Goal: Task Accomplishment & Management: Complete application form

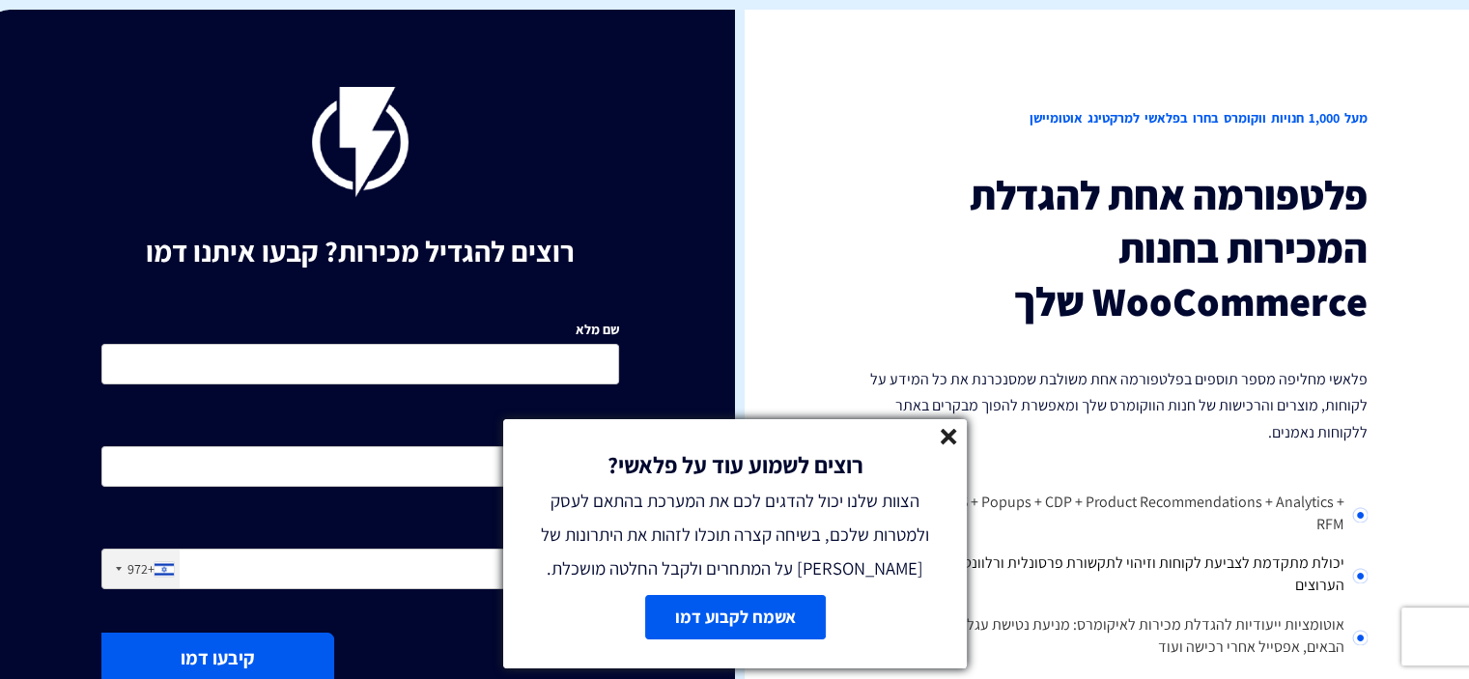
click at [958, 438] on div "רוצים לשמוע עוד על פלאשי? הצוות שלנו יכול להדגים לכם את המערכת בהתאם לעסק ולמטר…" at bounding box center [735, 502] width 464 height 166
click at [950, 432] on line at bounding box center [949, 437] width 14 height 14
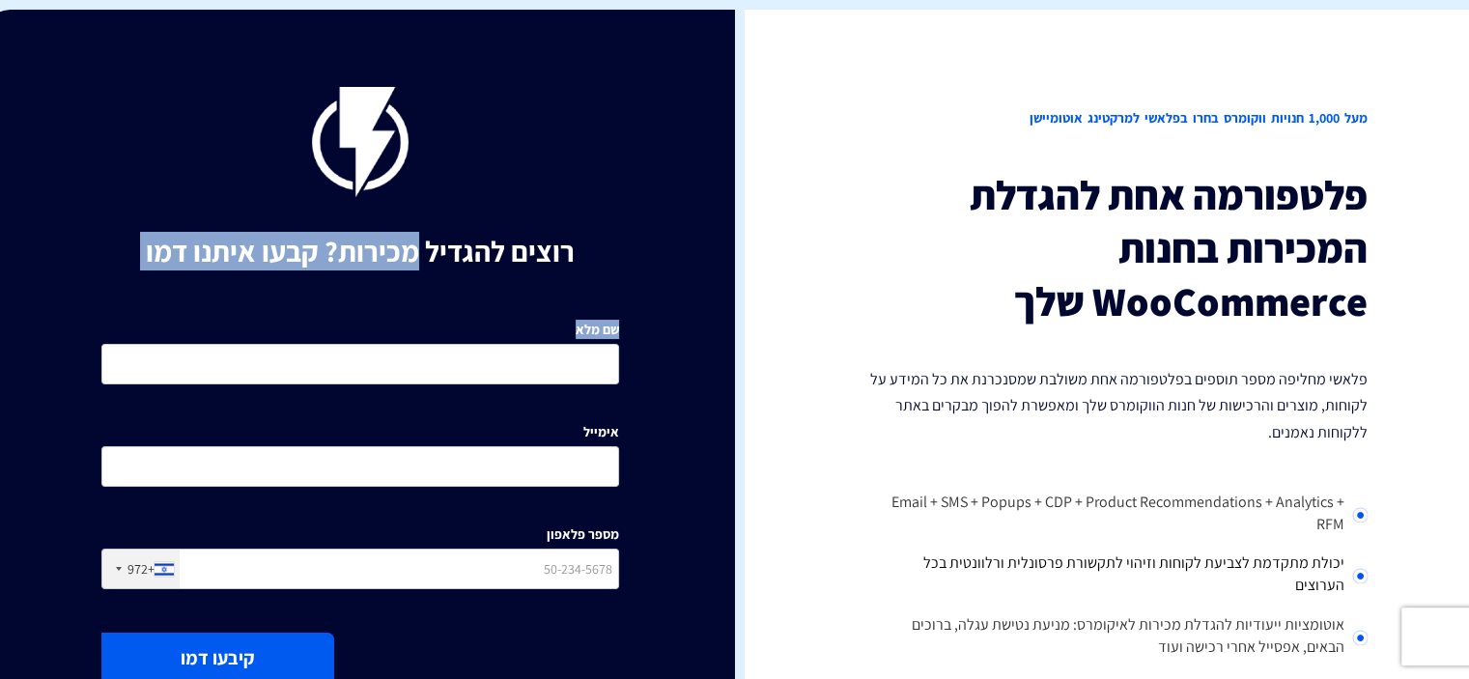
drag, startPoint x: 418, startPoint y: 231, endPoint x: 89, endPoint y: 273, distance: 332.2
click at [89, 273] on div "רוצים להגדיל מכירות? קבעו איתנו דמו שם מלא אימייל מספר פלאפון +972 [GEOGRAPHIC_…" at bounding box center [361, 495] width 750 height 970
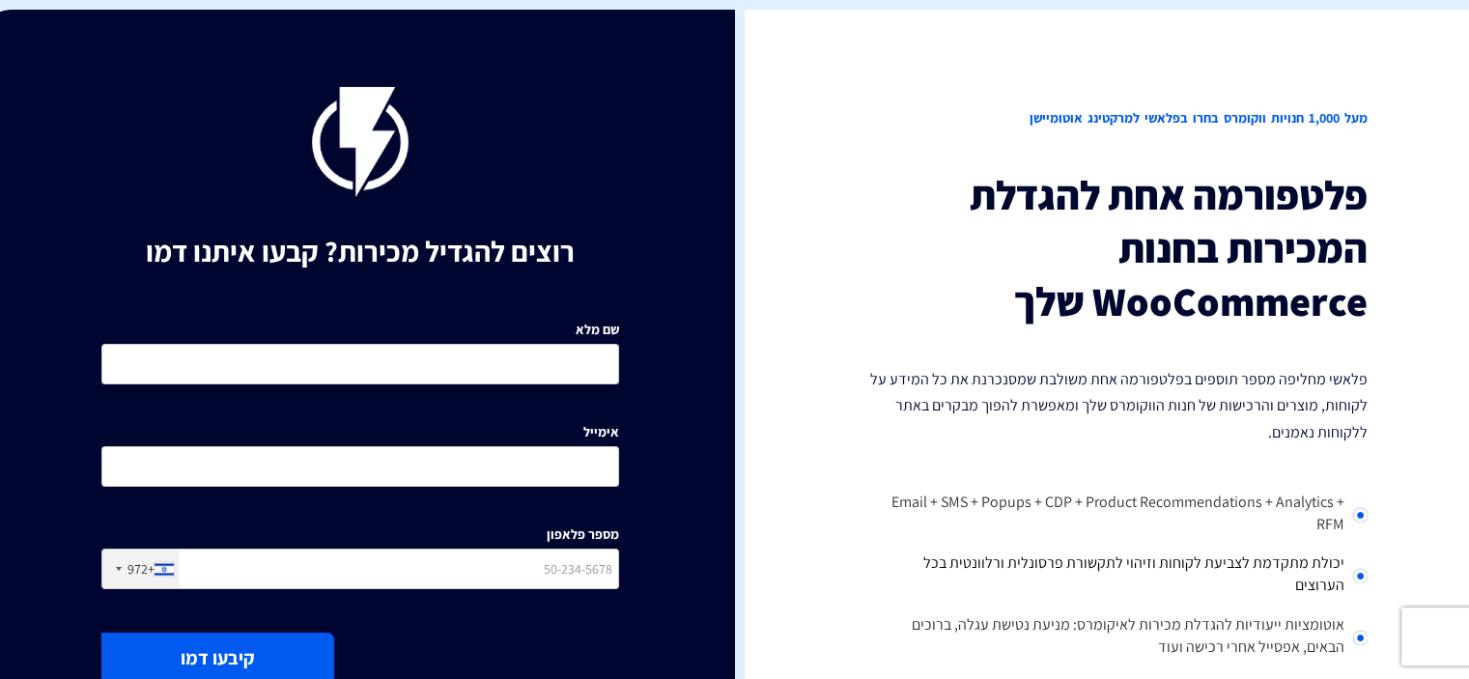
click at [525, 248] on h1 "רוצים להגדיל מכירות? קבעו איתנו דמו" at bounding box center [360, 252] width 518 height 32
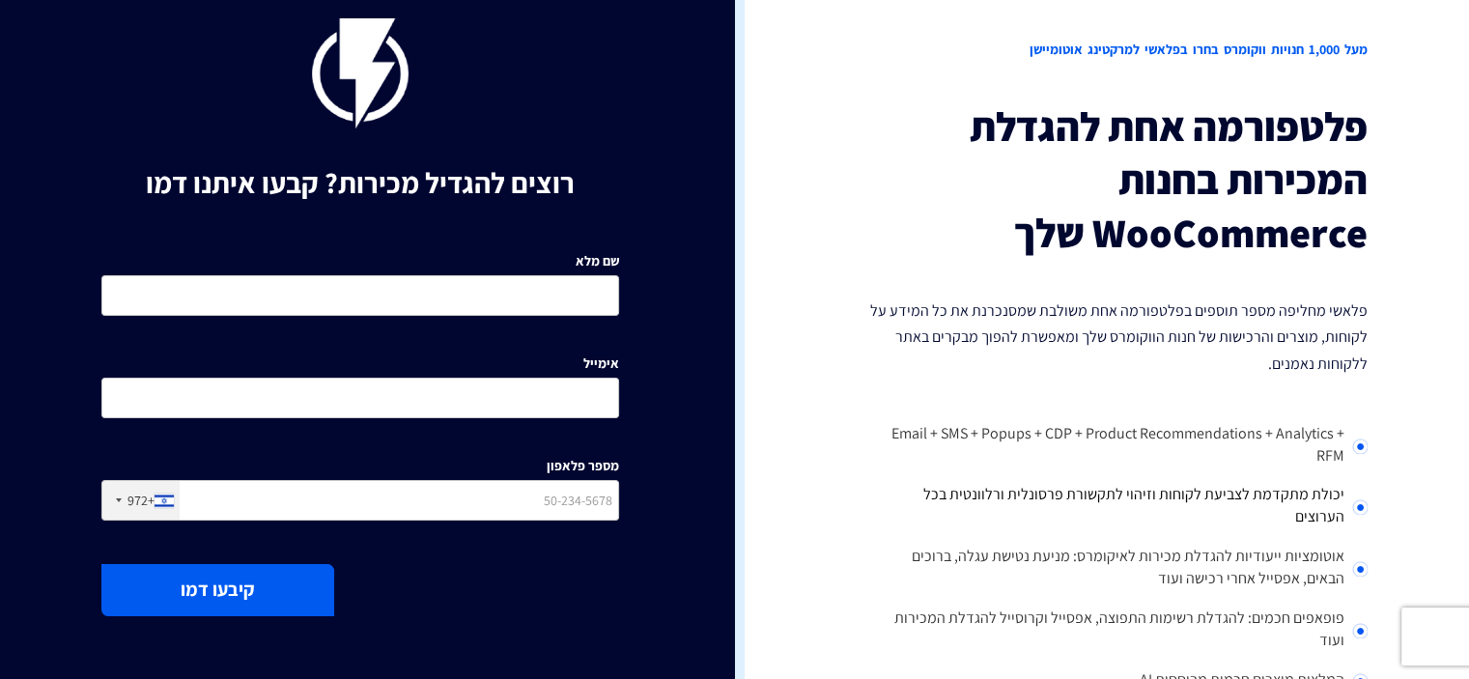
scroll to position [193, 0]
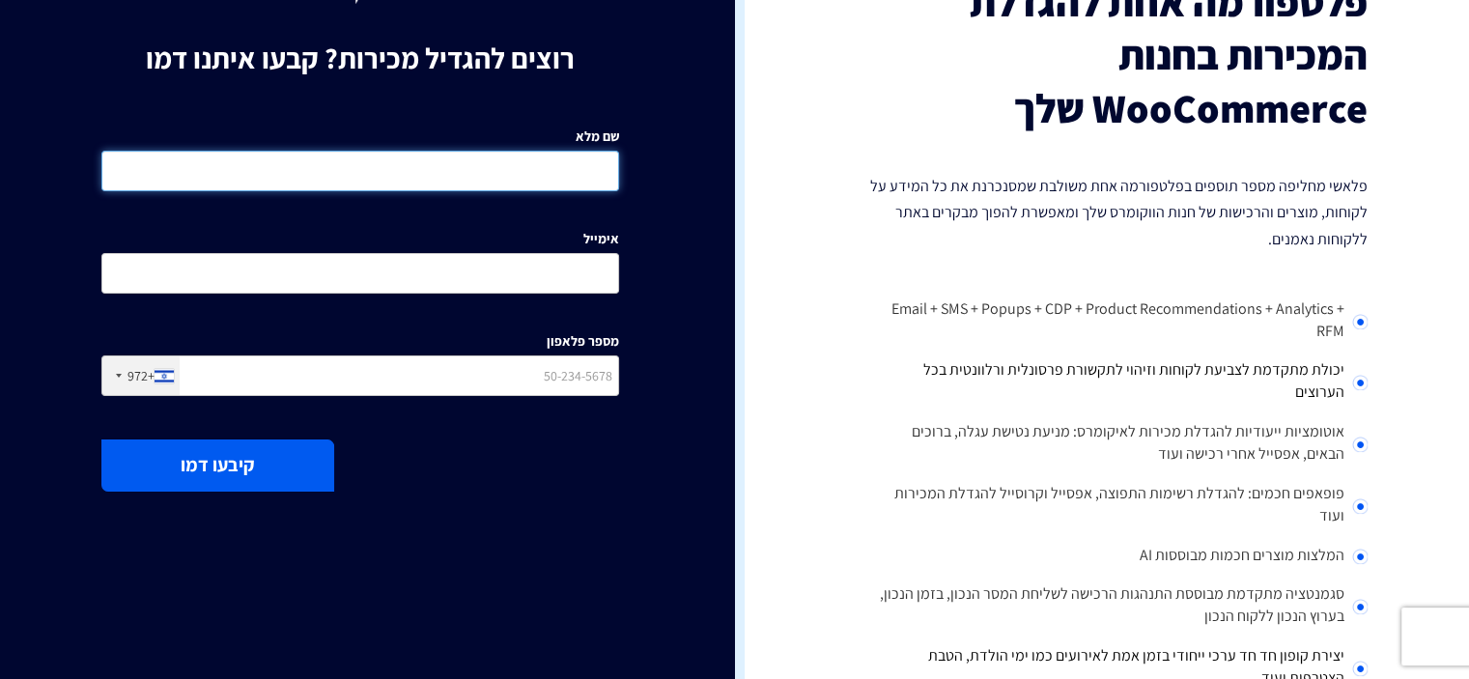
click at [483, 185] on input "שם מלא" at bounding box center [360, 171] width 518 height 41
type input "h"
type input "יקיר וקנין"
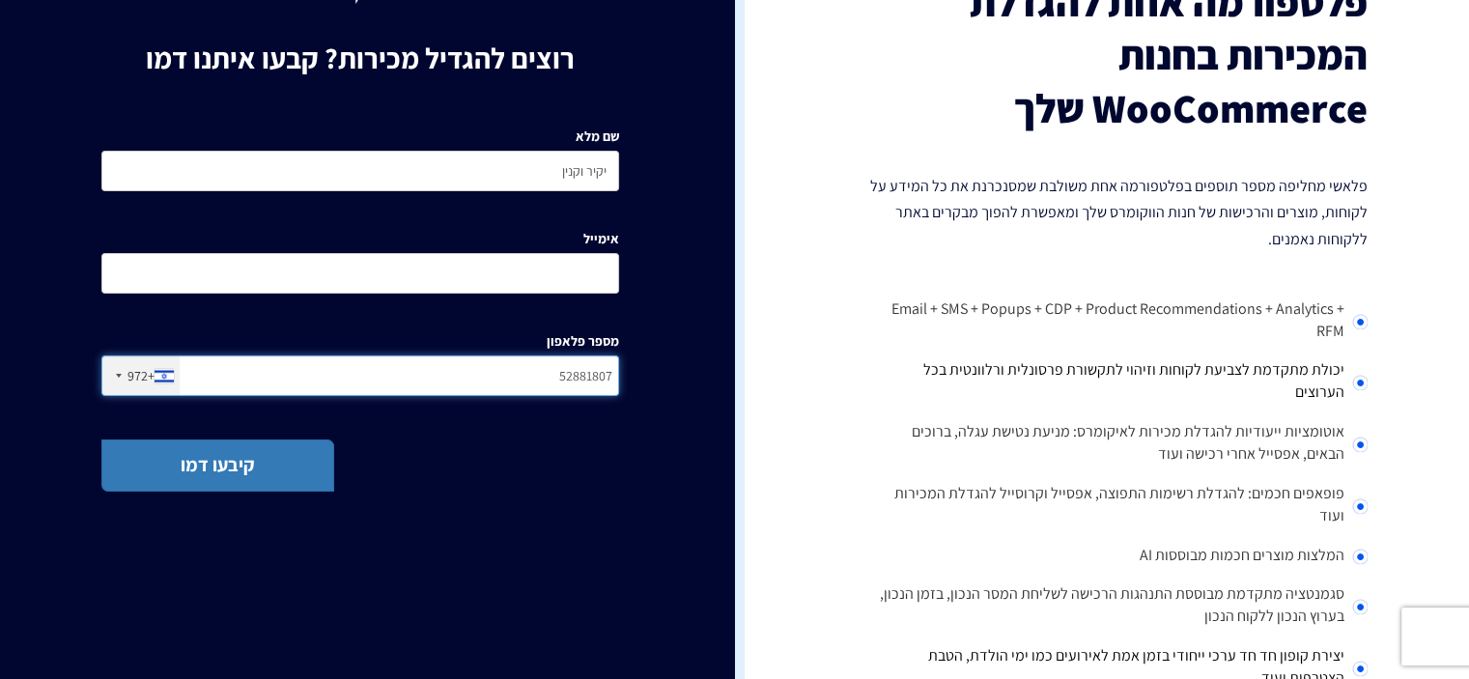
type input "52881807"
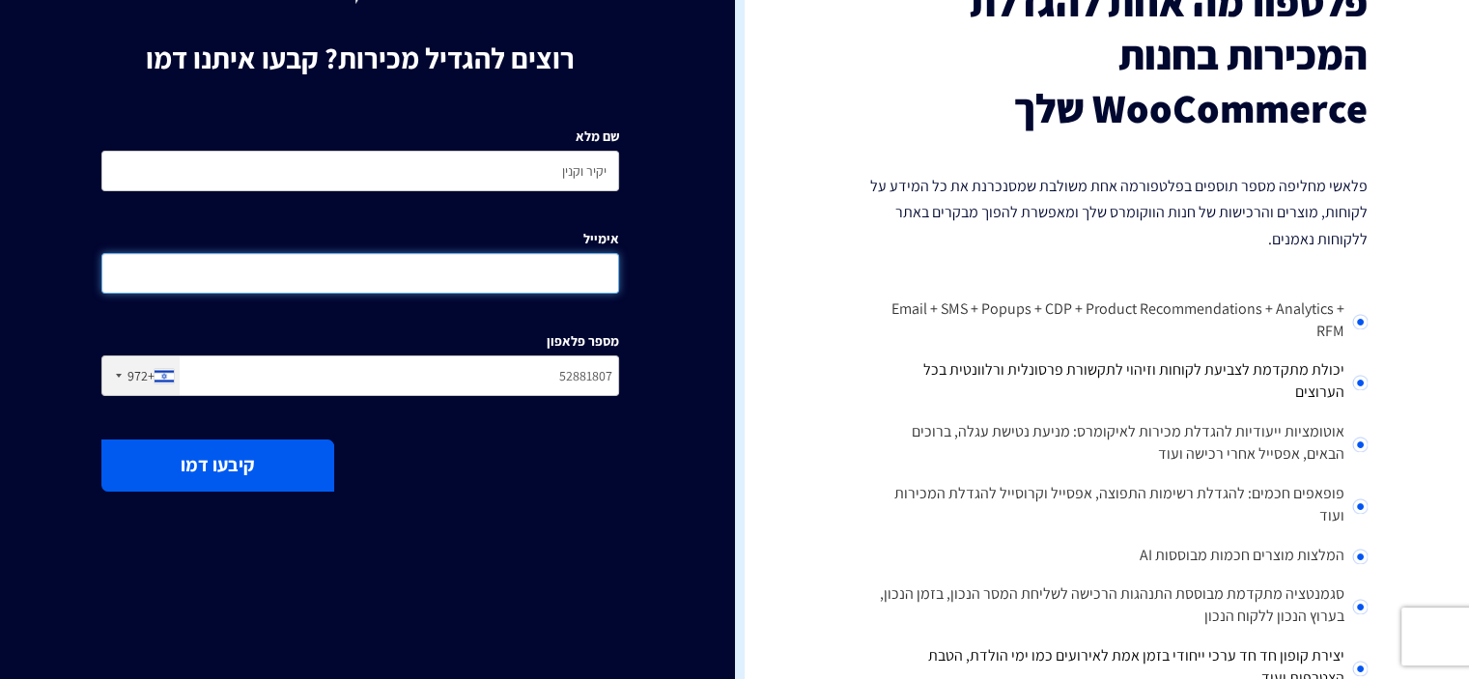
click at [539, 259] on input "אימייל" at bounding box center [360, 273] width 518 height 41
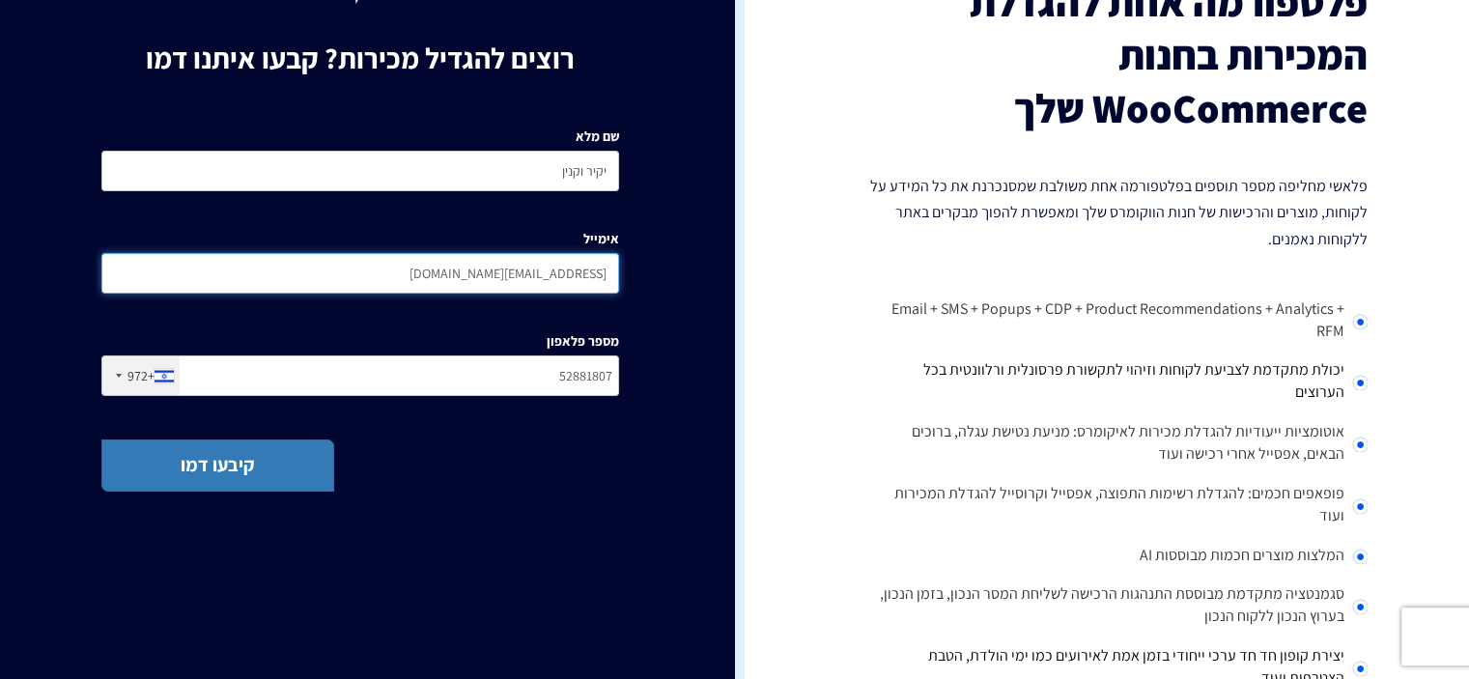
type input "[EMAIL_ADDRESS][DOMAIN_NAME]"
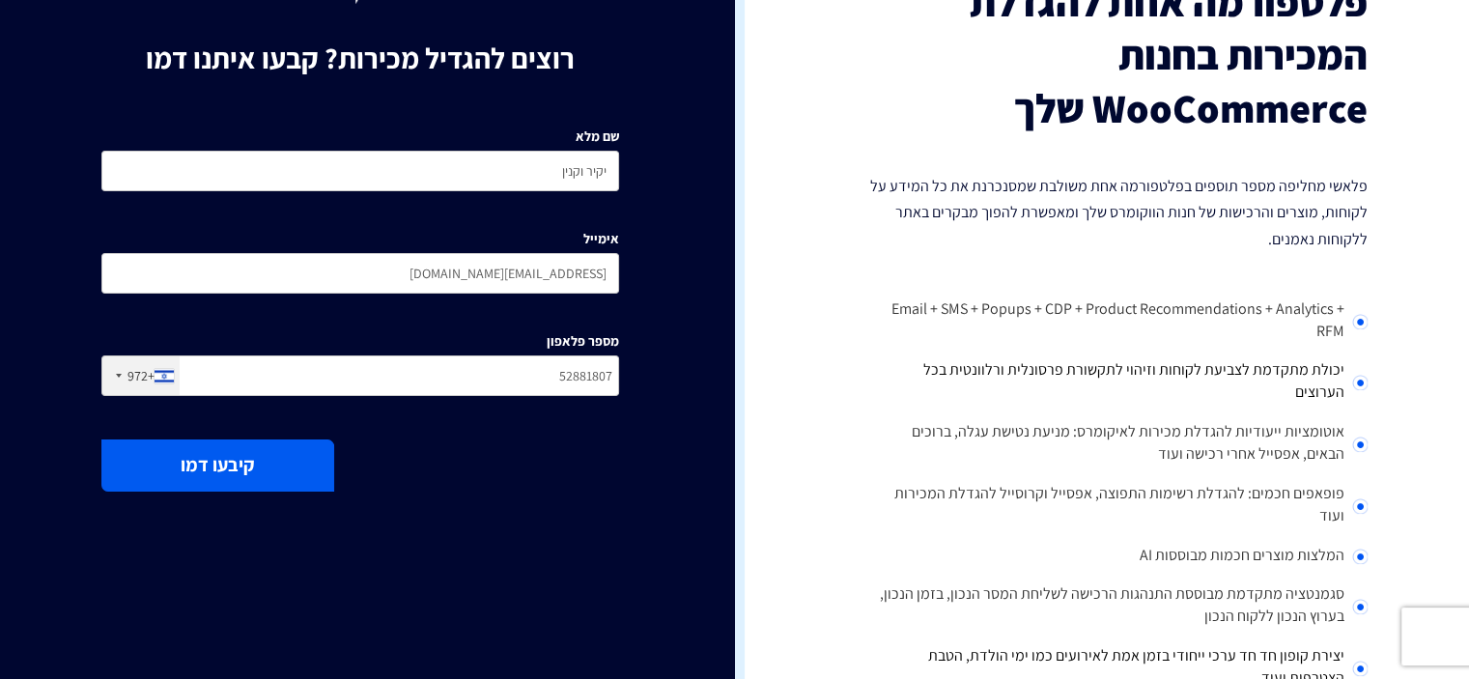
click at [363, 396] on div "שם מלא יקיר וקנין אימייל [EMAIL_ADDRESS][DOMAIN_NAME] מספר פלאפון +972 [GEOGRAP…" at bounding box center [360, 266] width 547 height 307
click at [375, 377] on input "52881807" at bounding box center [360, 376] width 518 height 41
click at [374, 374] on input "52881807" at bounding box center [360, 376] width 518 height 41
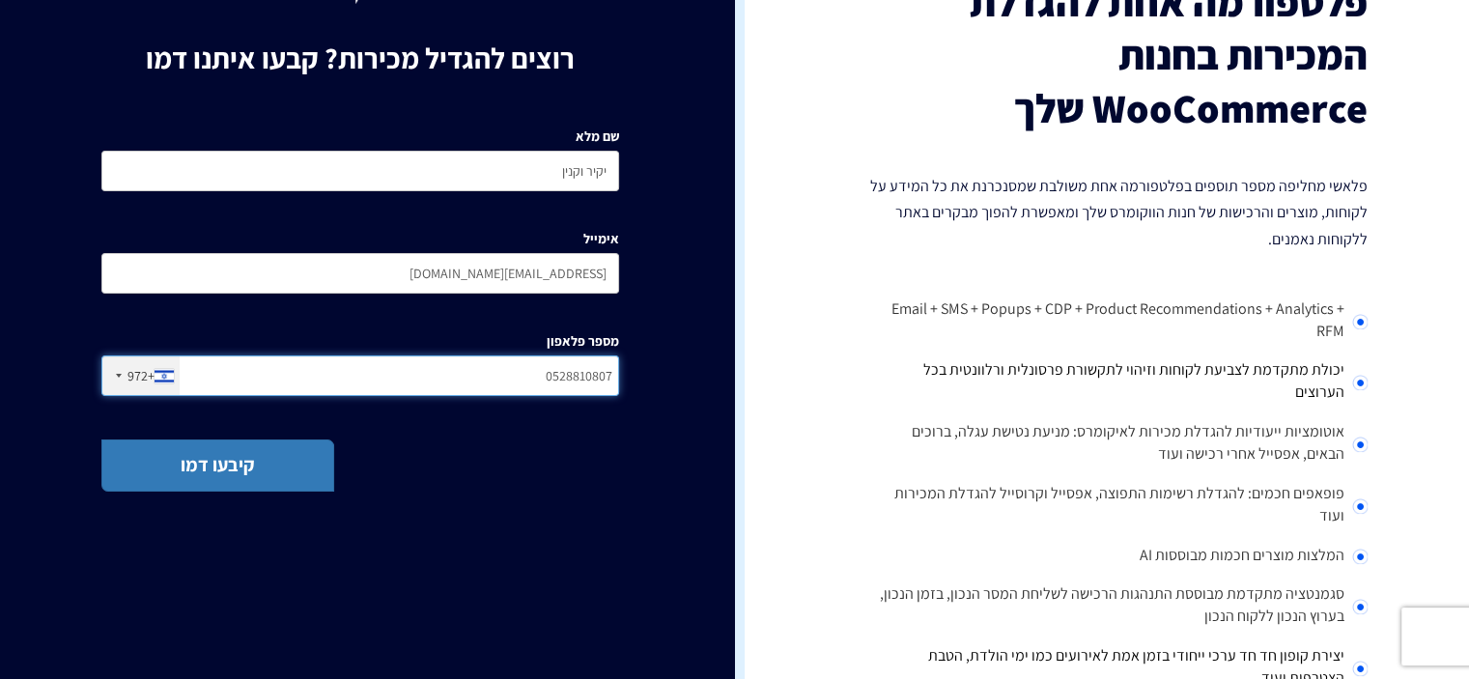
type input "0528810807"
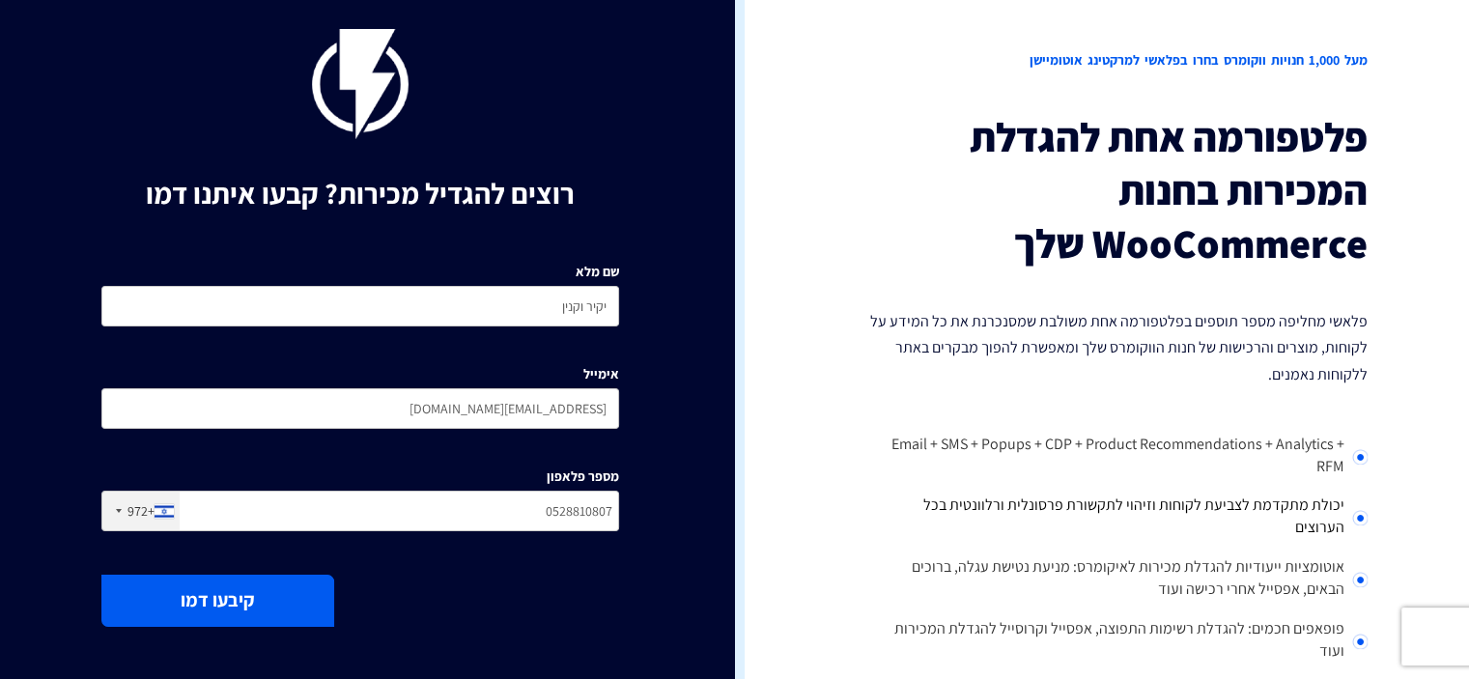
scroll to position [0, 0]
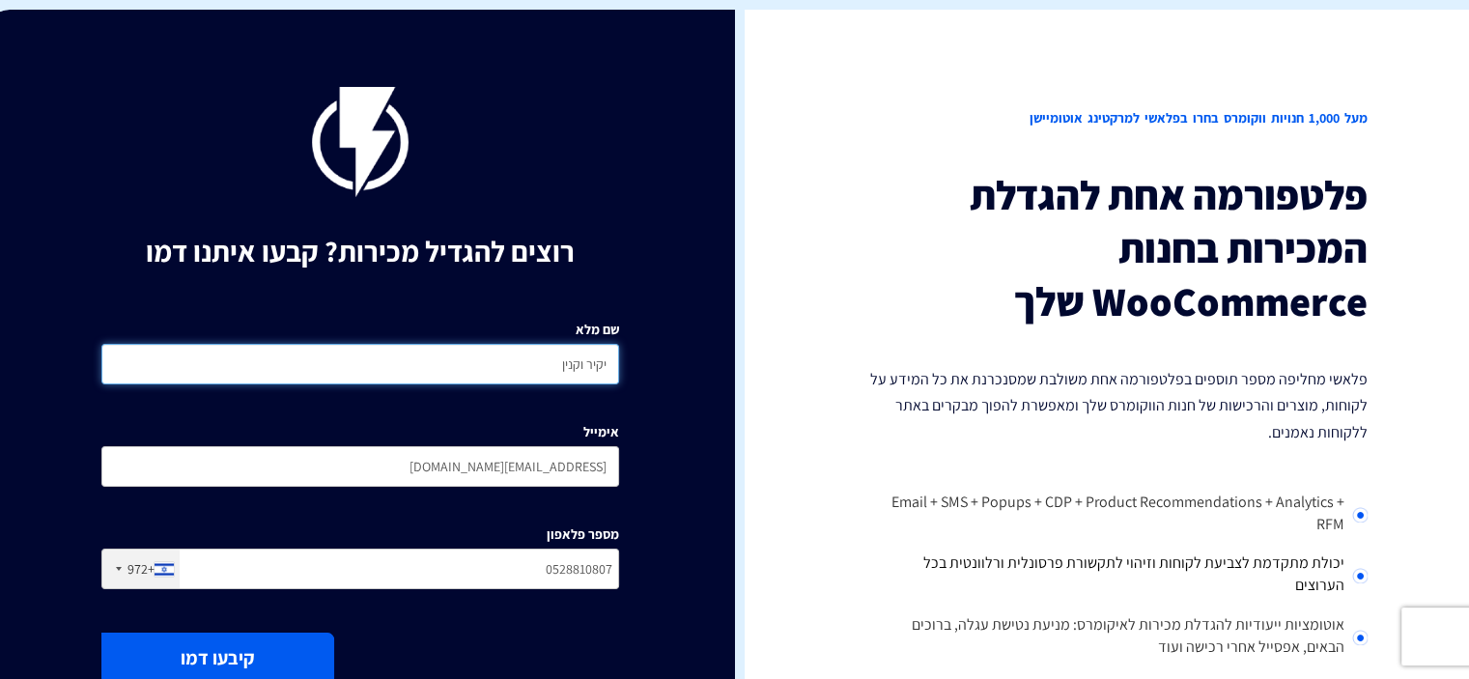
click at [507, 369] on input "יקיר וקנין" at bounding box center [360, 364] width 518 height 41
type input "יקיר וקנין"
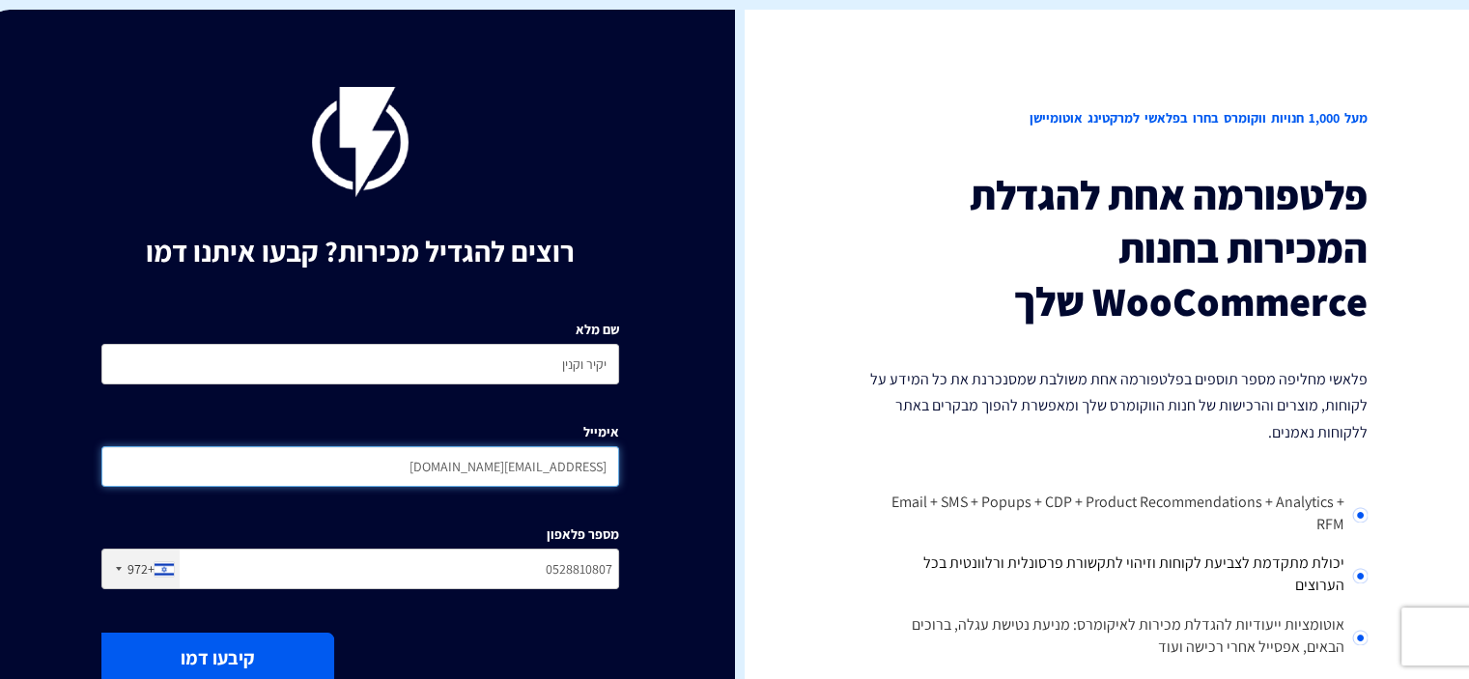
click at [468, 468] on input "[EMAIL_ADDRESS][DOMAIN_NAME]" at bounding box center [360, 466] width 518 height 41
type input "[EMAIL_ADDRESS][DOMAIN_NAME]"
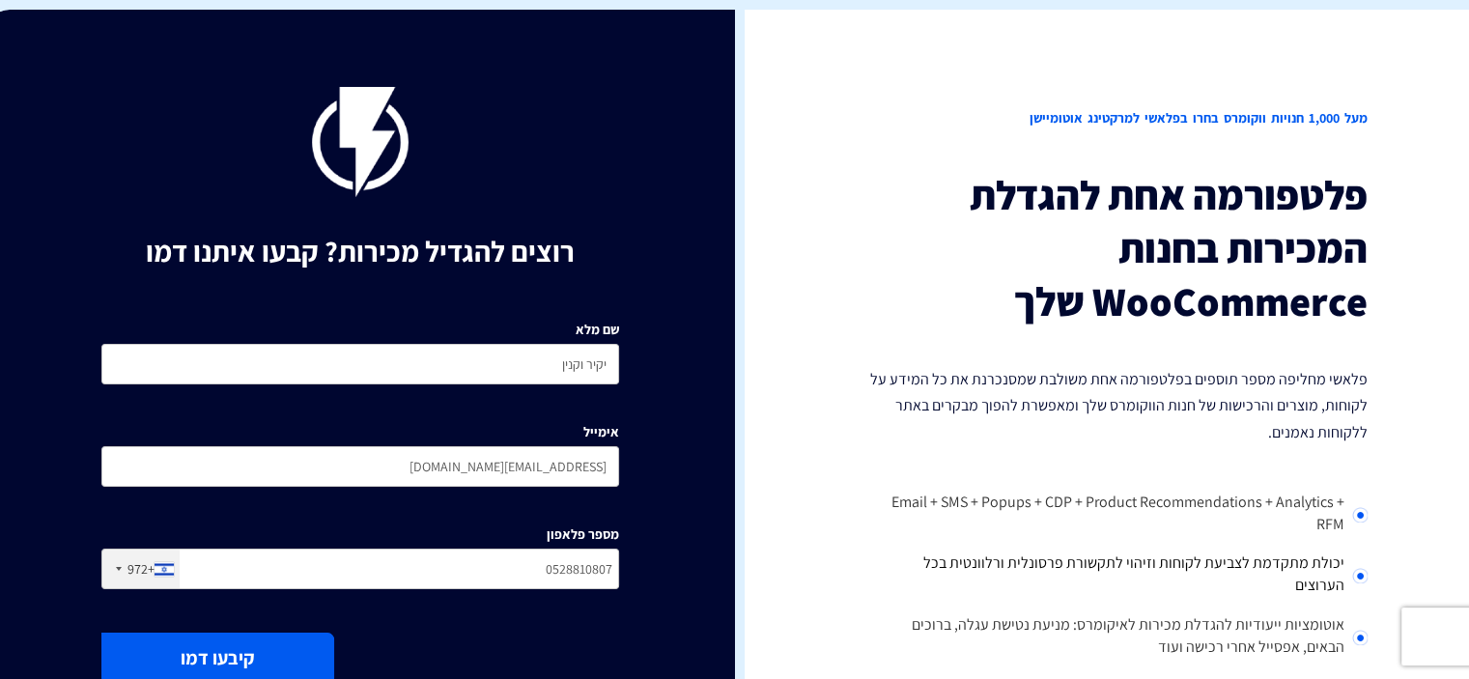
click at [255, 657] on button "קיבעו דמו" at bounding box center [217, 658] width 233 height 51
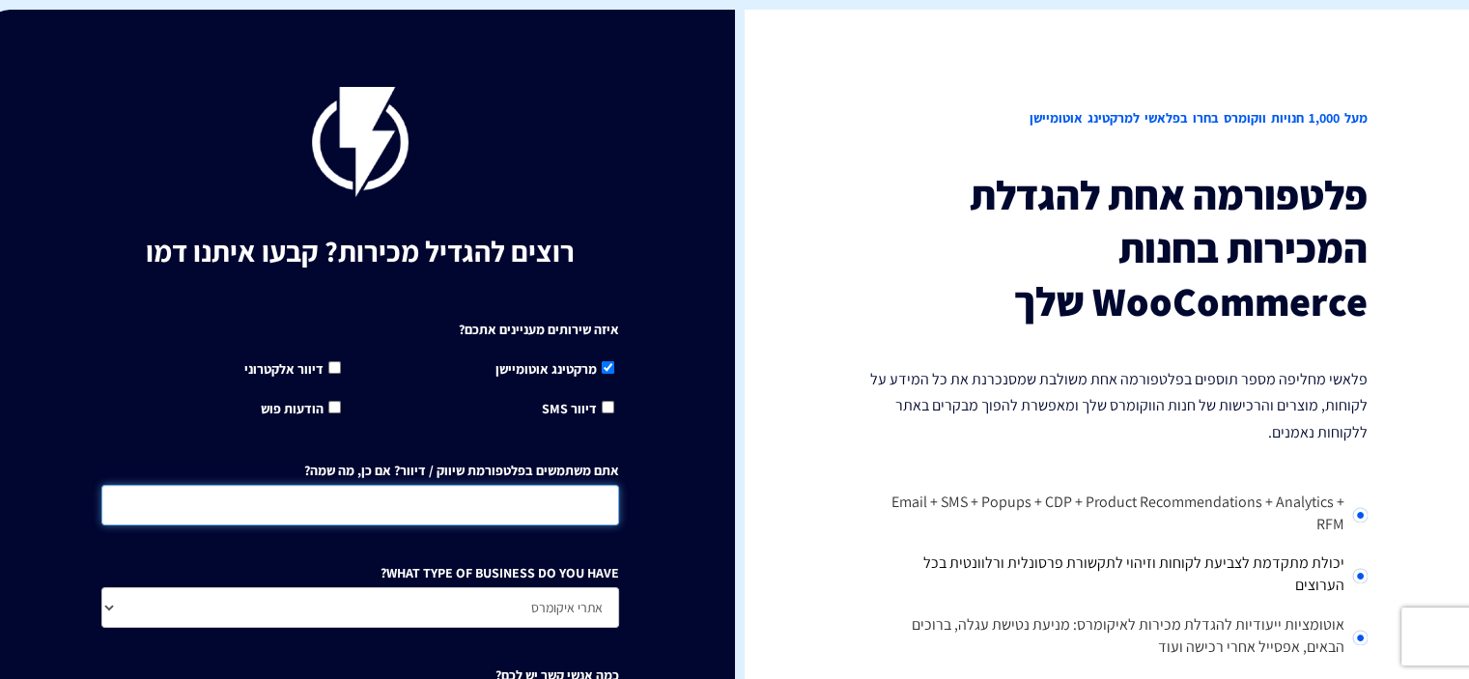
click at [482, 509] on input "אתם משתמשים בפלטפורמת שיווק / דיוור? אם כן, מה שמה?" at bounding box center [360, 505] width 518 height 41
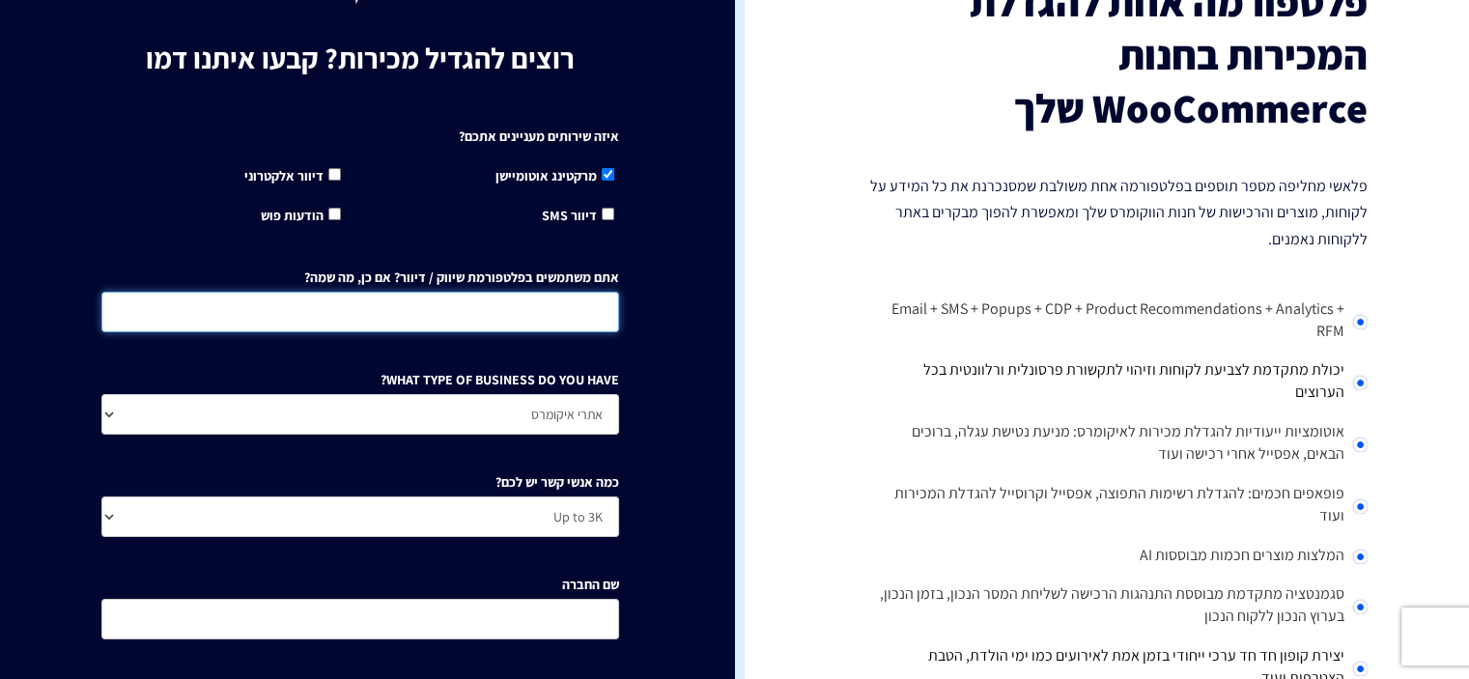
scroll to position [386, 0]
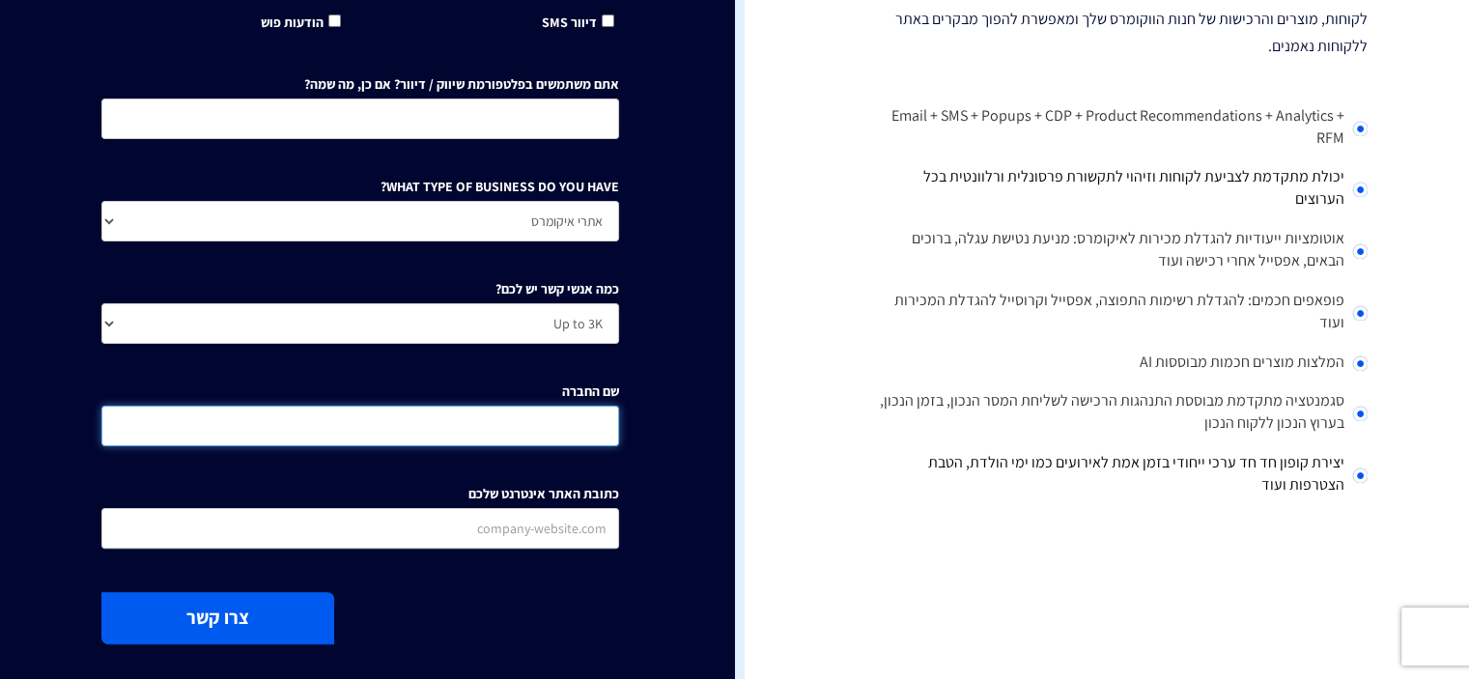
click at [547, 430] on input "שם החברה" at bounding box center [360, 426] width 518 height 41
type input "Yakir"
click at [230, 617] on button "צרו קשר" at bounding box center [217, 617] width 233 height 51
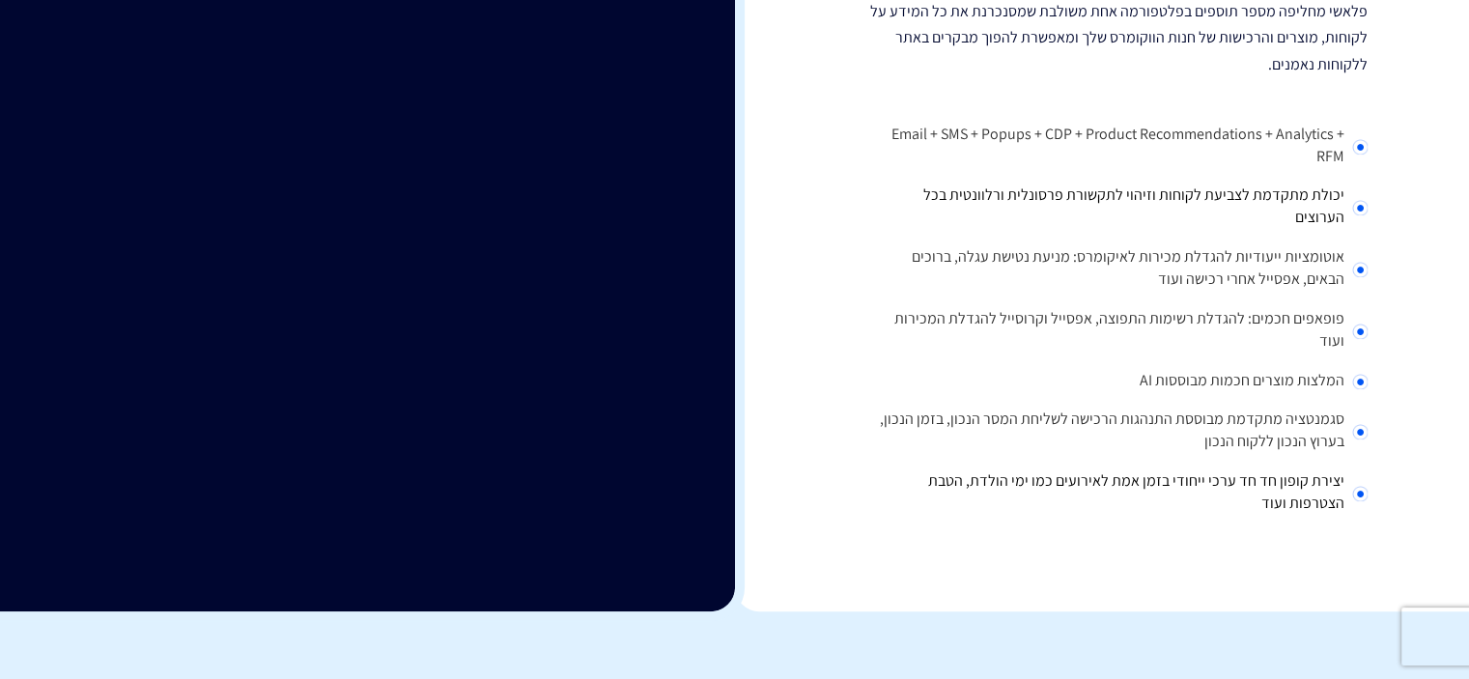
scroll to position [0, 0]
